Goal: Task Accomplishment & Management: Manage account settings

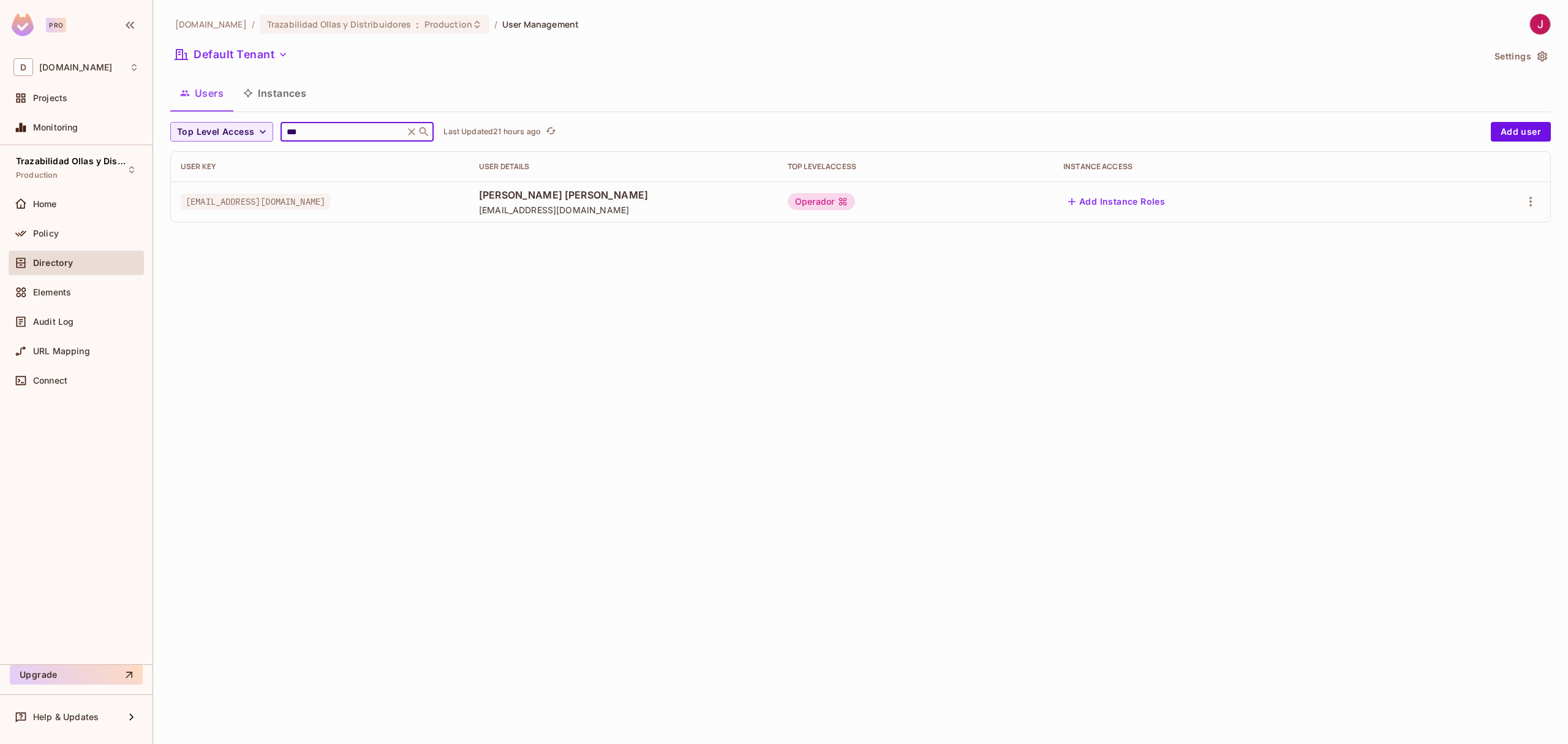
click at [57, 267] on span "Directory" at bounding box center [53, 263] width 40 height 10
click at [63, 234] on div "Policy" at bounding box center [86, 234] width 106 height 10
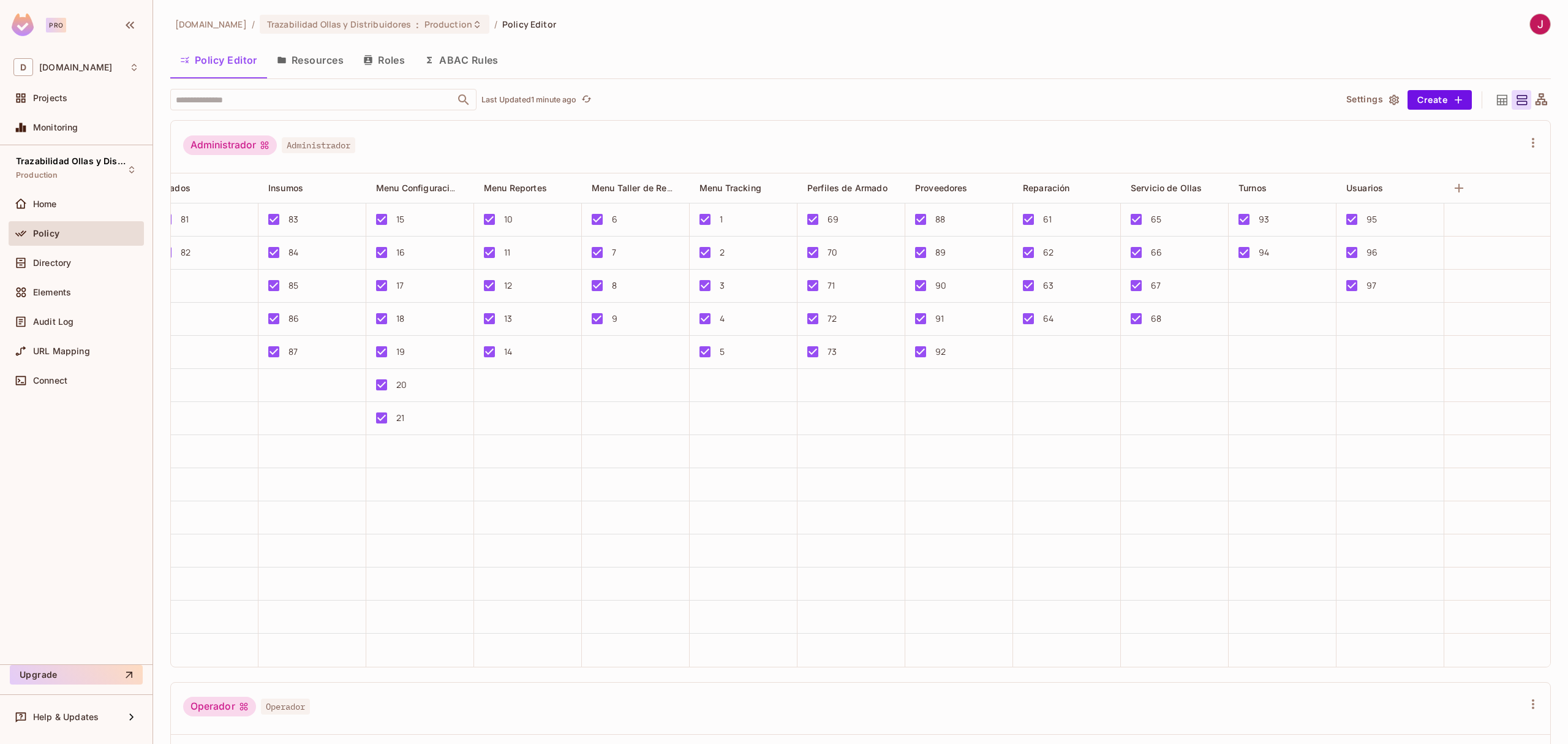
scroll to position [0, 1017]
click at [326, 52] on button "Resources" at bounding box center [310, 60] width 87 height 31
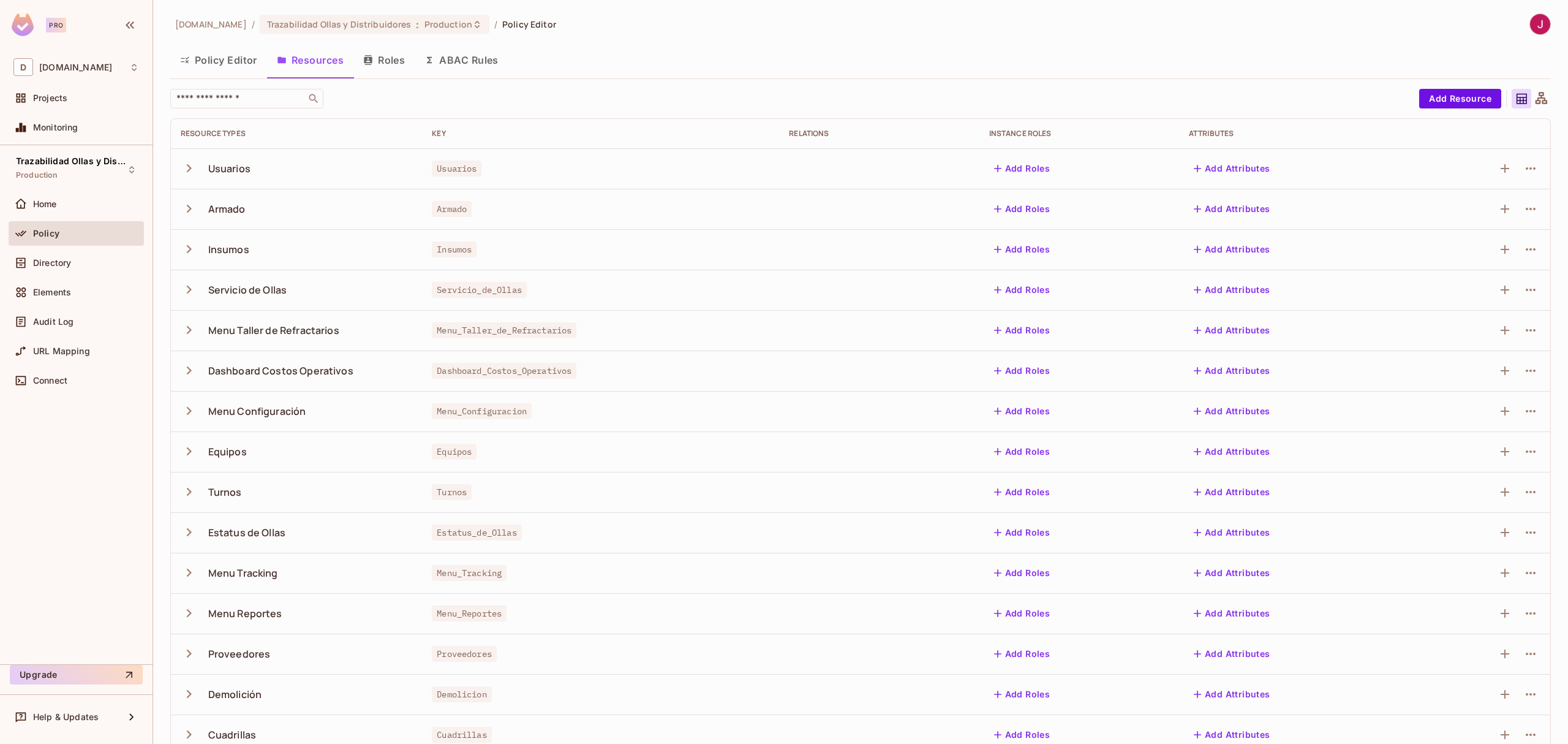
click at [190, 170] on icon "button" at bounding box center [190, 168] width 5 height 8
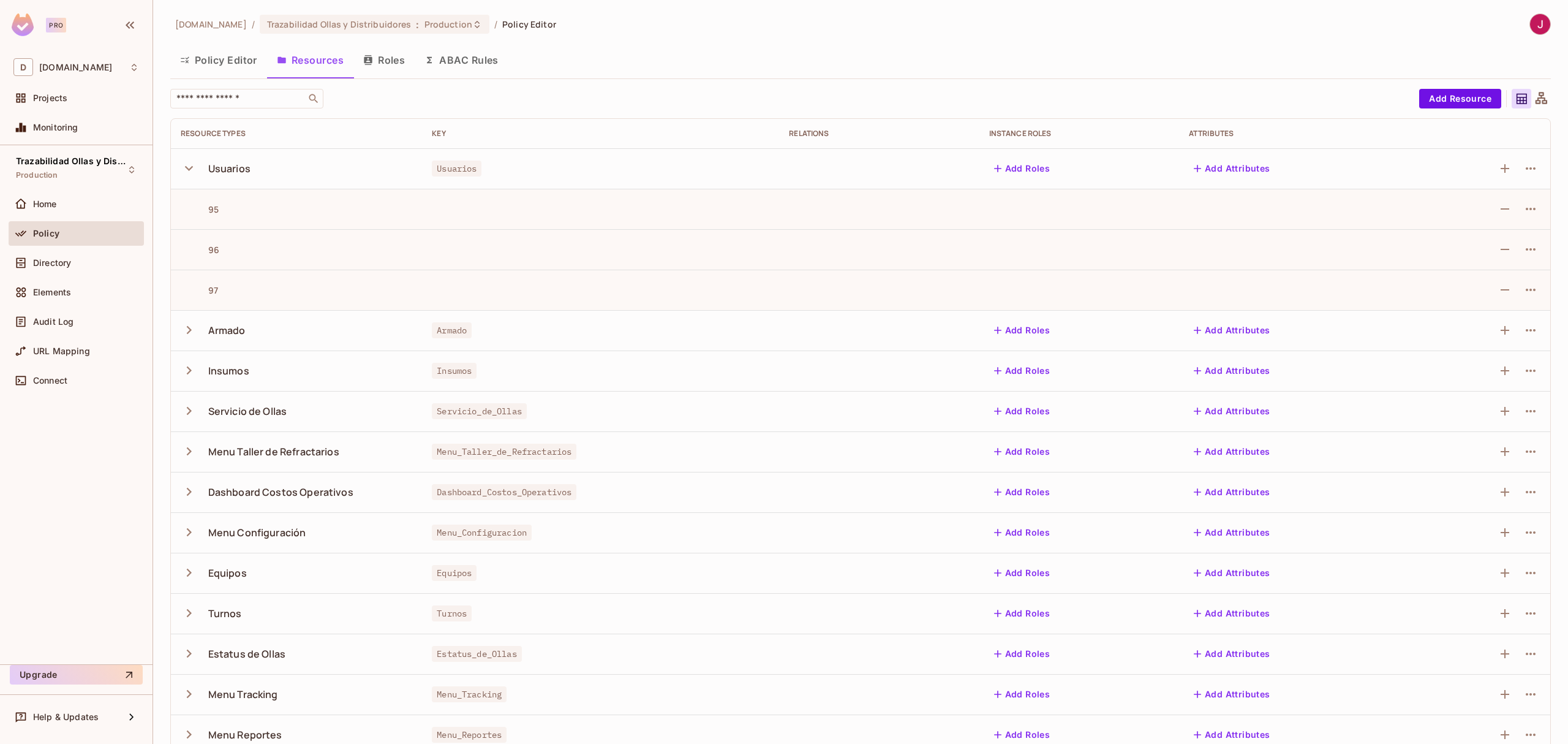
click at [190, 169] on icon "button" at bounding box center [189, 168] width 8 height 5
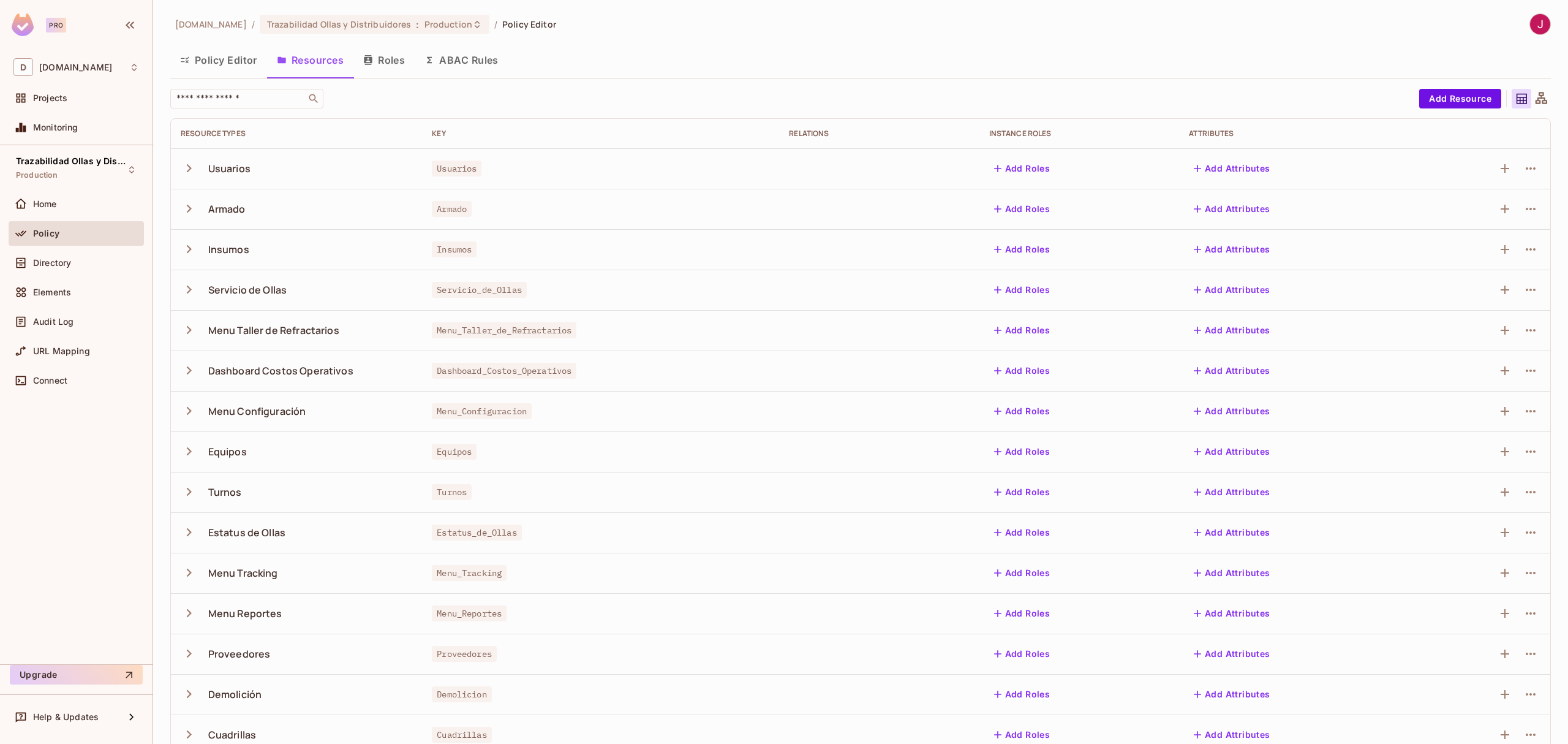
click at [190, 169] on icon "button" at bounding box center [190, 168] width 5 height 8
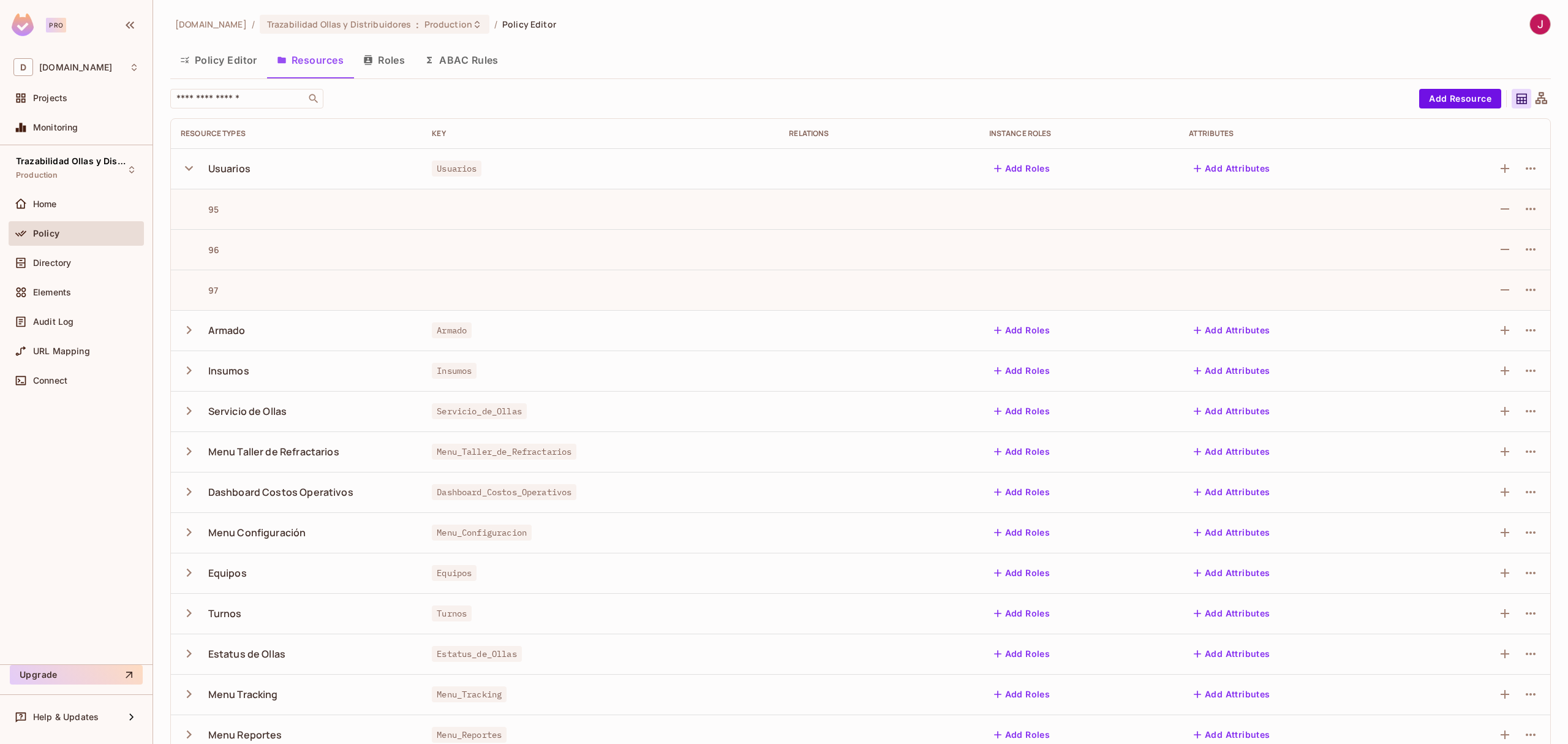
click at [190, 169] on icon "button" at bounding box center [189, 168] width 8 height 5
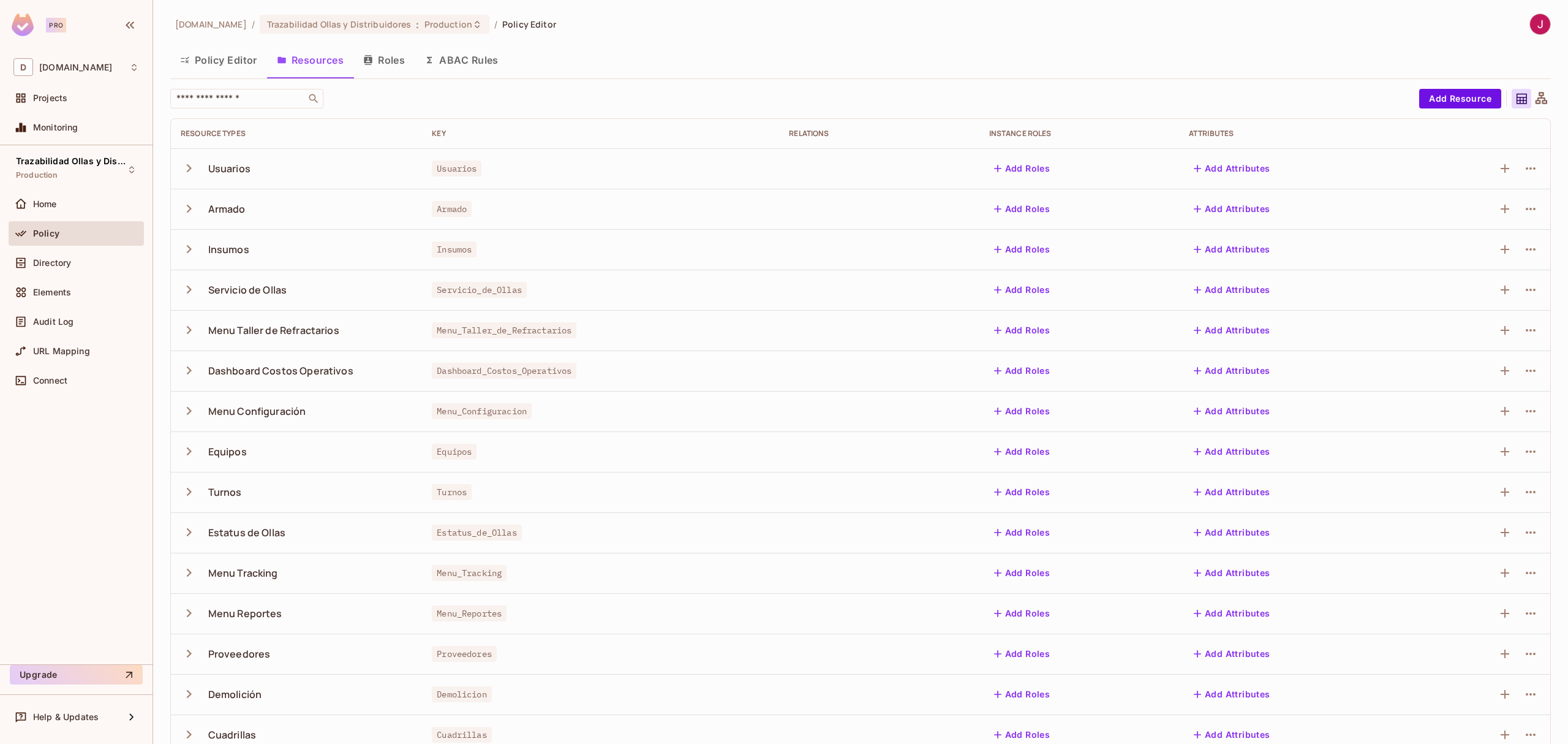
click at [191, 212] on icon "button" at bounding box center [189, 208] width 16 height 16
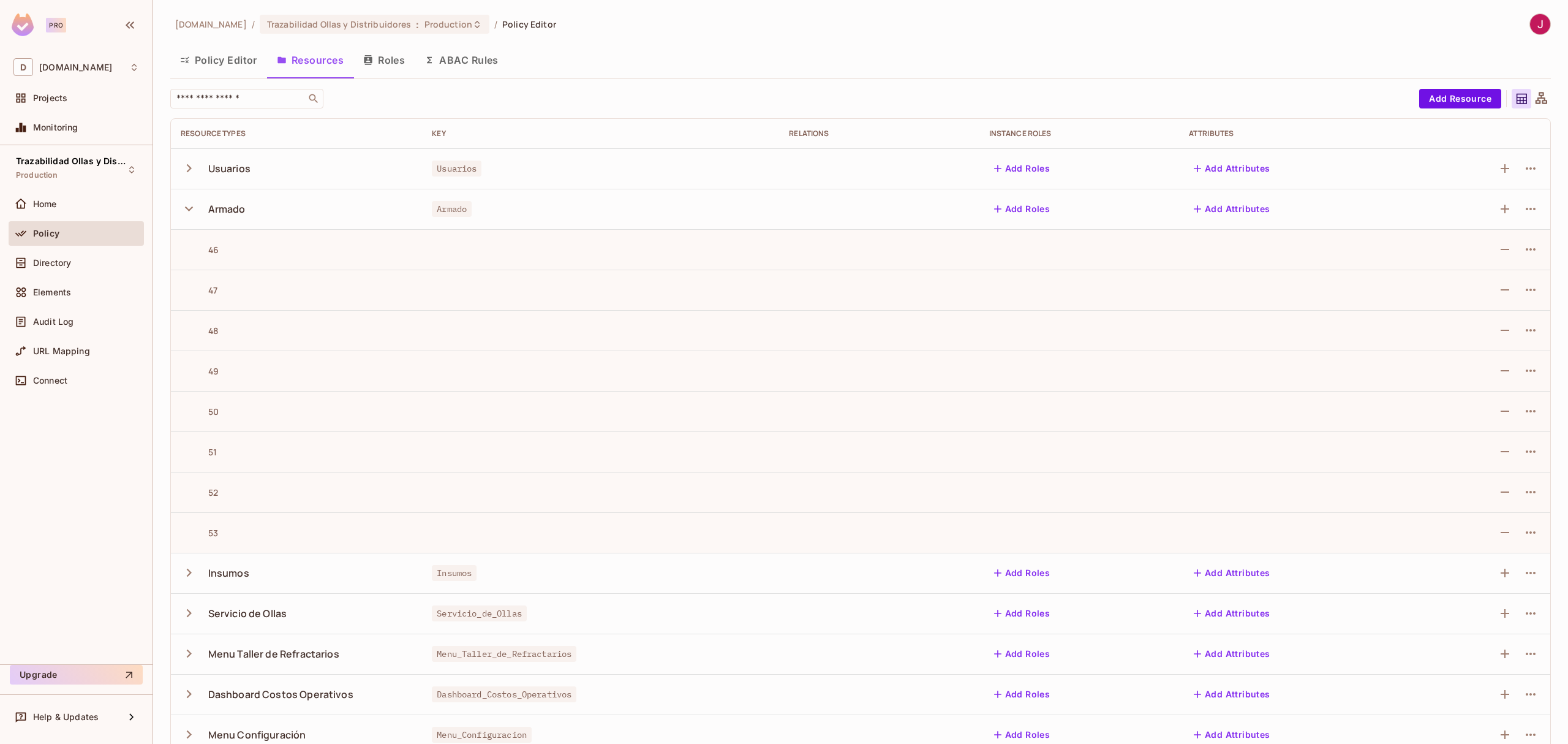
click at [191, 212] on icon "button" at bounding box center [189, 208] width 16 height 16
